Goal: Navigation & Orientation: Find specific page/section

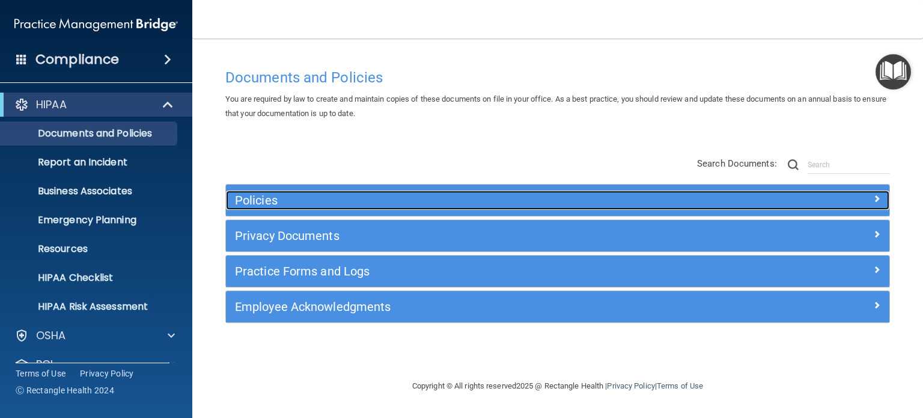
click at [421, 195] on h5 "Policies" at bounding box center [475, 200] width 480 height 13
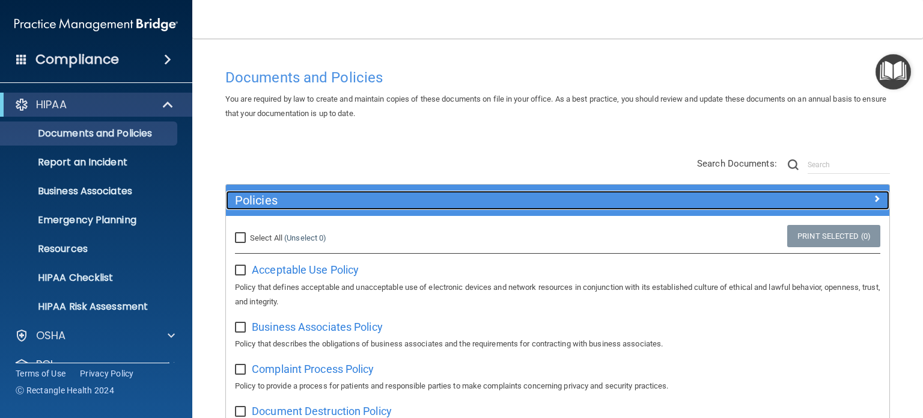
click at [368, 192] on div "Policies" at bounding box center [475, 200] width 498 height 19
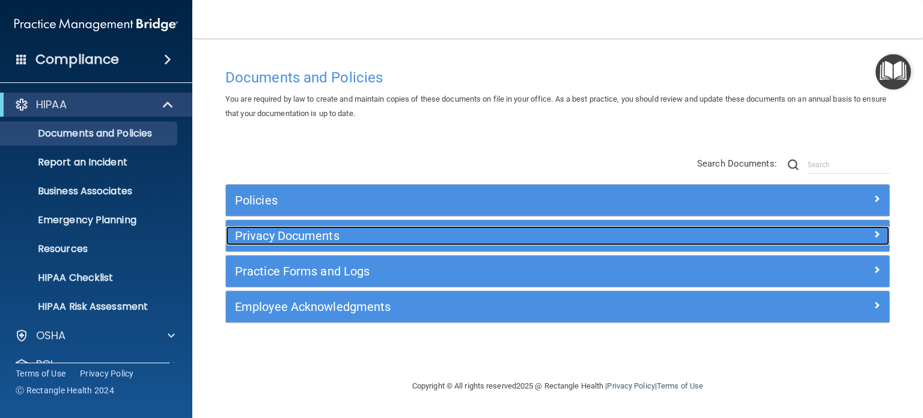
click at [333, 237] on h5 "Privacy Documents" at bounding box center [475, 235] width 480 height 13
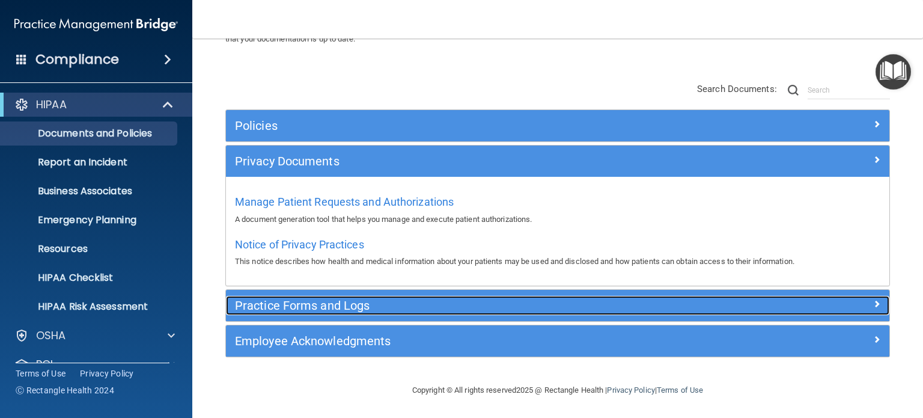
click at [377, 307] on h5 "Practice Forms and Logs" at bounding box center [475, 305] width 480 height 13
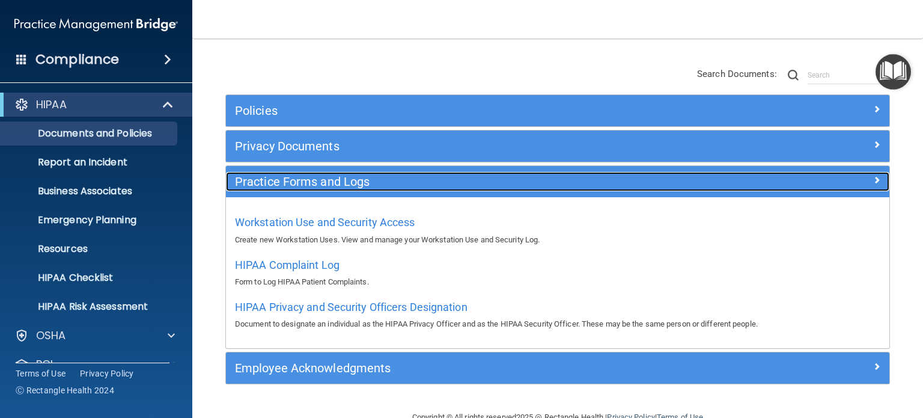
scroll to position [117, 0]
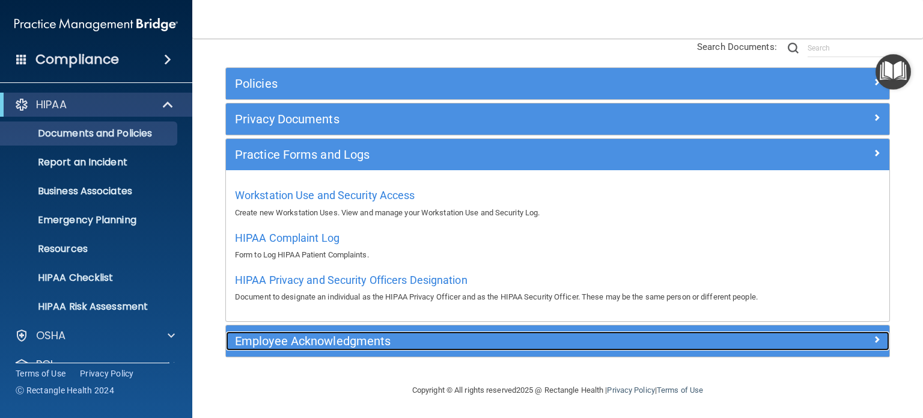
click at [340, 341] on h5 "Employee Acknowledgments" at bounding box center [475, 340] width 480 height 13
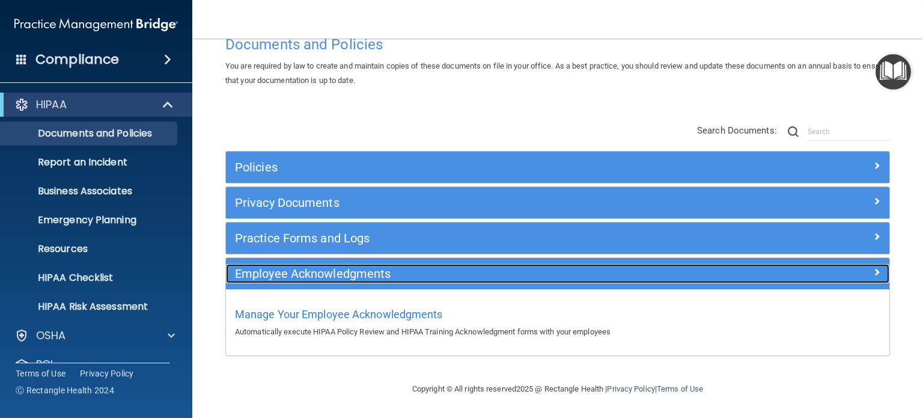
scroll to position [32, 0]
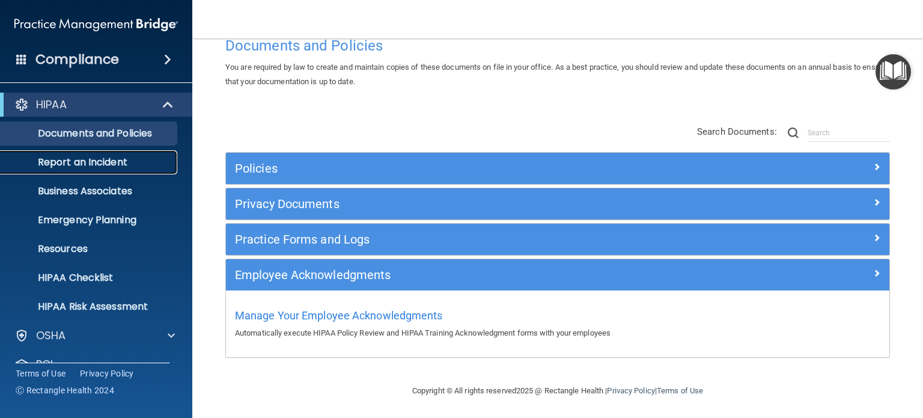
click at [104, 160] on p "Report an Incident" at bounding box center [90, 162] width 164 height 12
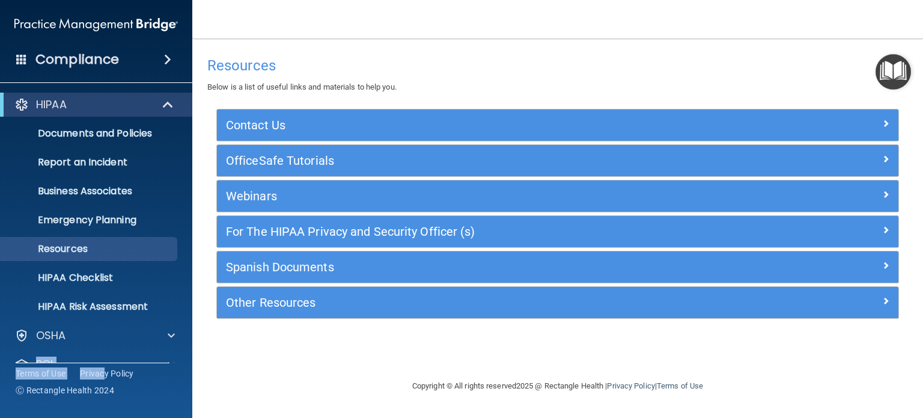
scroll to position [81, 0]
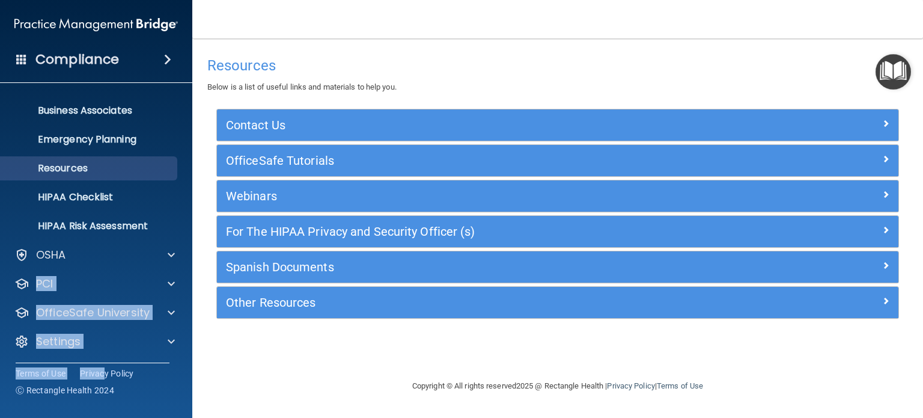
click at [106, 374] on div "Compliance HIPAA Documents and Policies Report an Incident Business Associates …" at bounding box center [96, 209] width 192 height 418
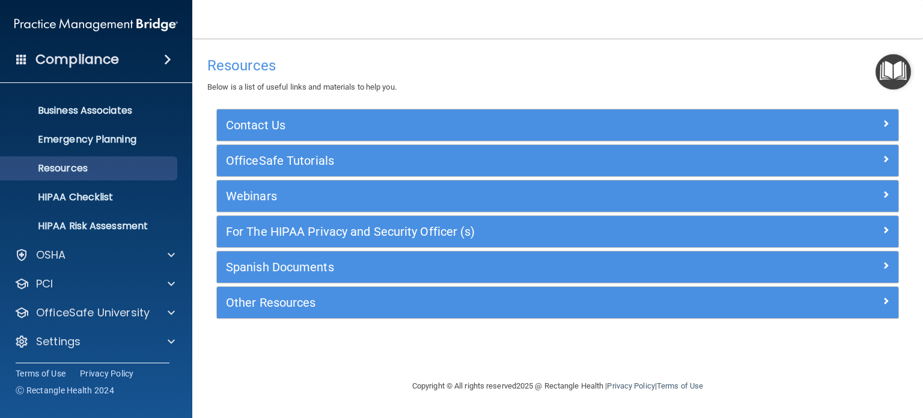
click at [426, 62] on h4 "Resources" at bounding box center [557, 66] width 701 height 16
click at [81, 227] on p "HIPAA Risk Assessment" at bounding box center [90, 226] width 164 height 12
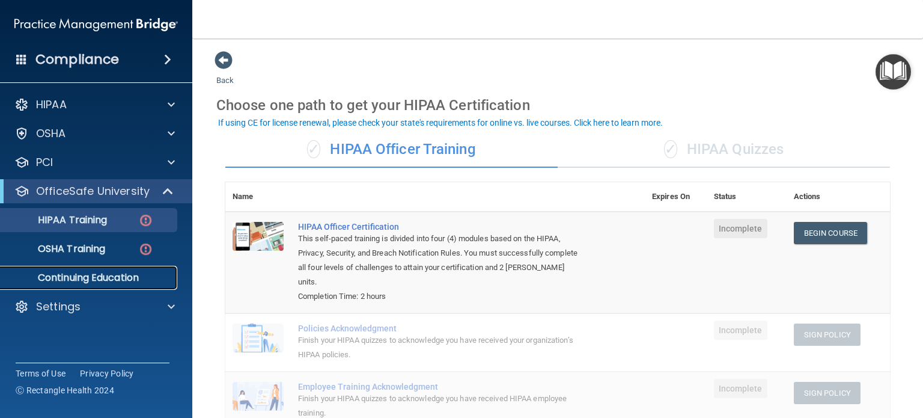
click at [89, 279] on p "Continuing Education" at bounding box center [90, 278] width 164 height 12
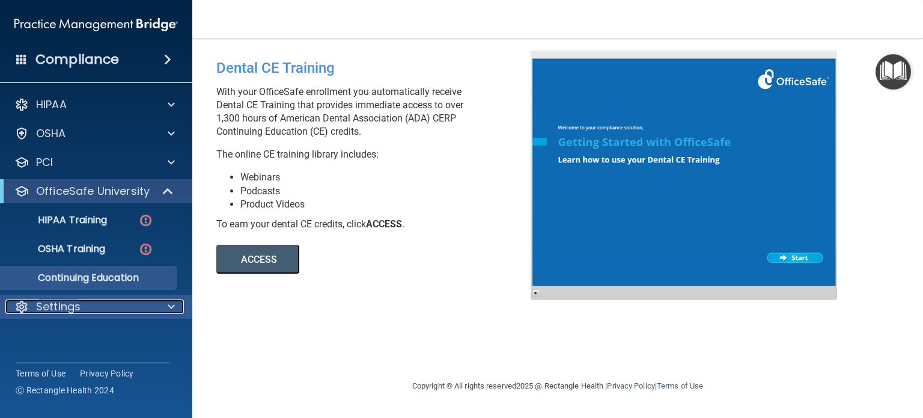
click at [70, 310] on p "Settings" at bounding box center [58, 306] width 44 height 14
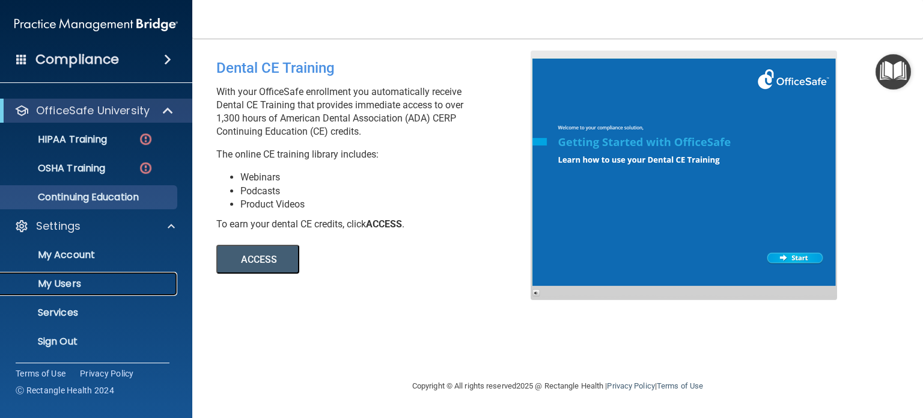
click at [76, 286] on p "My Users" at bounding box center [90, 284] width 164 height 12
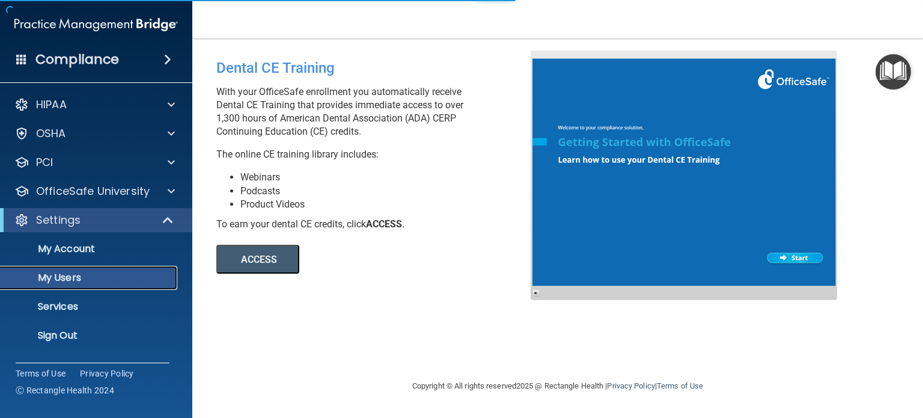
select select "20"
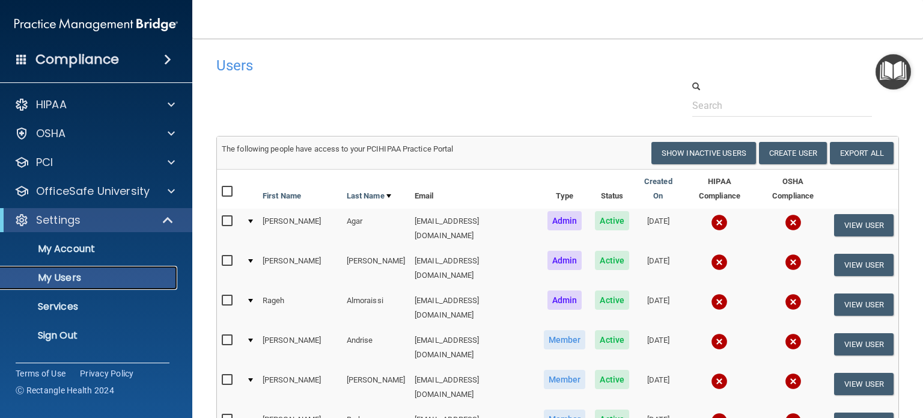
scroll to position [60, 0]
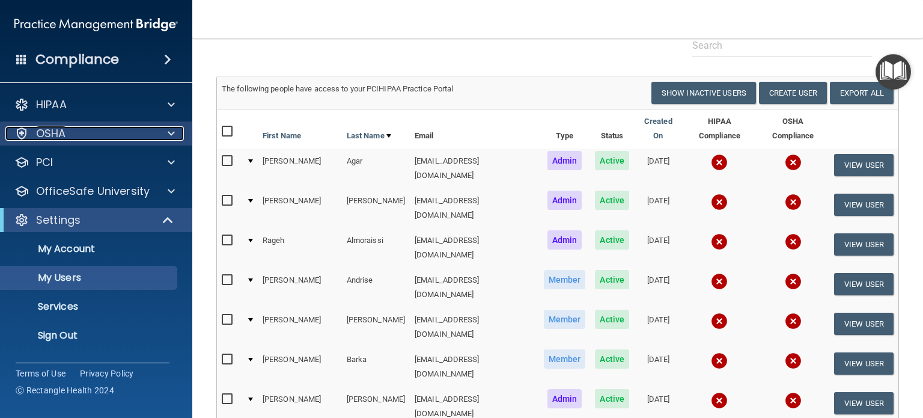
click at [108, 136] on div "OSHA" at bounding box center [79, 133] width 149 height 14
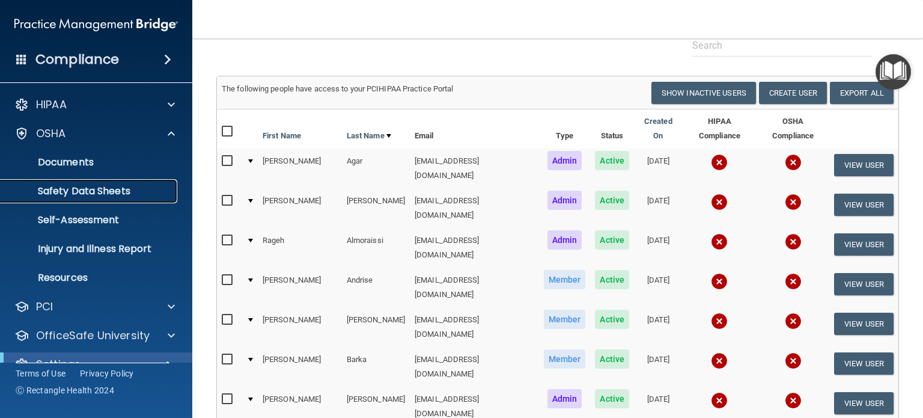
click at [134, 193] on p "Safety Data Sheets" at bounding box center [90, 191] width 164 height 12
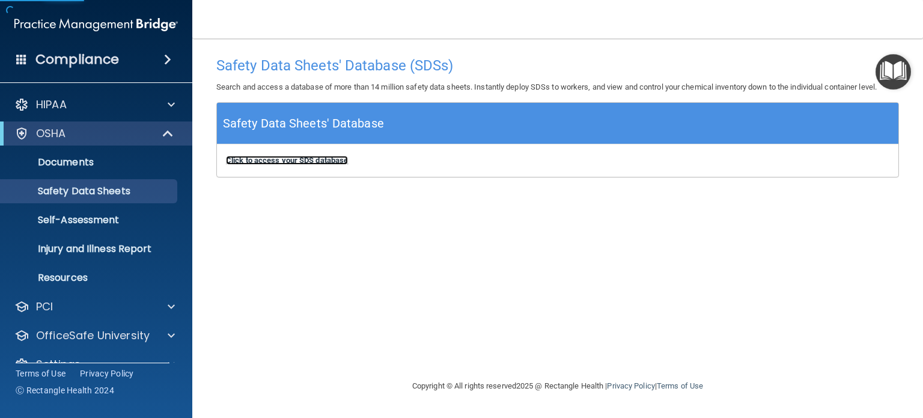
click at [298, 158] on b "Click to access your SDS database" at bounding box center [287, 160] width 122 height 9
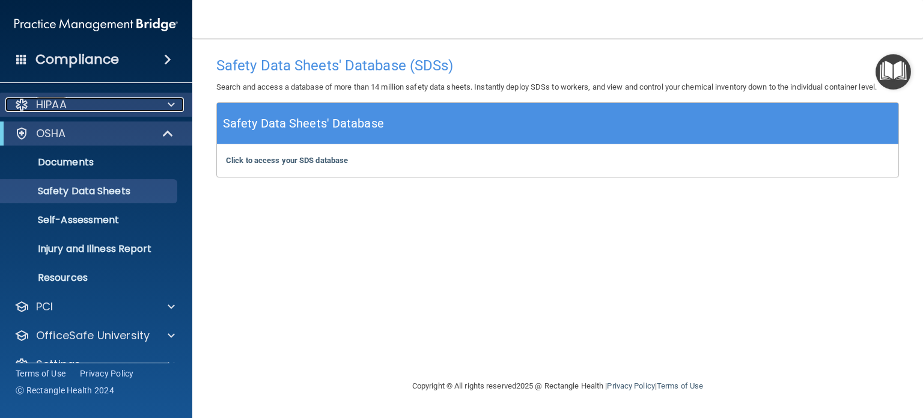
click at [112, 100] on div "HIPAA" at bounding box center [79, 104] width 149 height 14
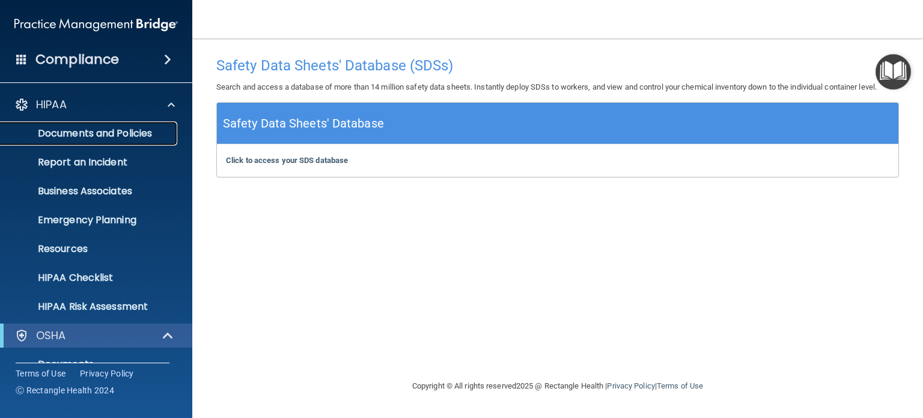
click at [101, 138] on p "Documents and Policies" at bounding box center [90, 133] width 164 height 12
